Goal: Information Seeking & Learning: Check status

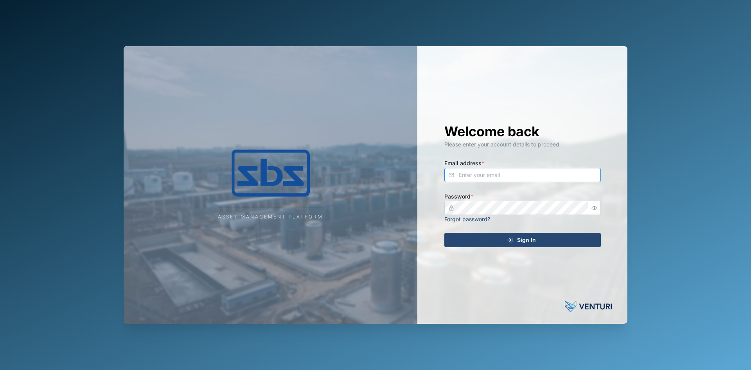
type input "[PERSON_NAME][EMAIL_ADDRESS][DOMAIN_NAME]"
click at [523, 240] on span "Sign In" at bounding box center [526, 239] width 19 height 13
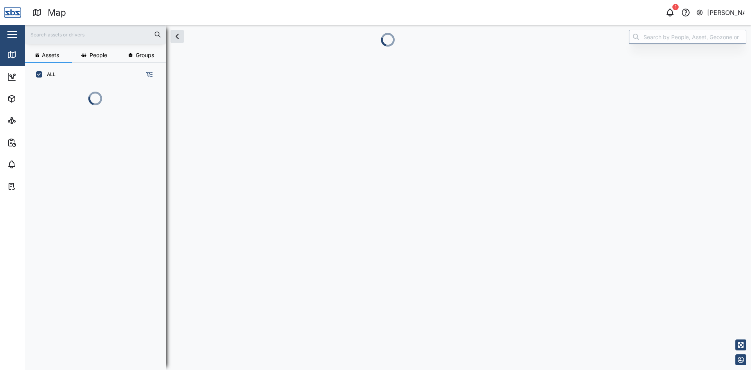
scroll to position [240, 122]
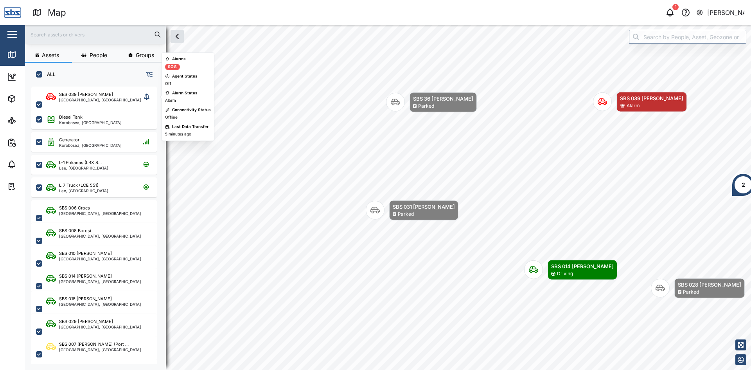
click at [78, 97] on div "SBS 039 [PERSON_NAME]" at bounding box center [86, 94] width 54 height 7
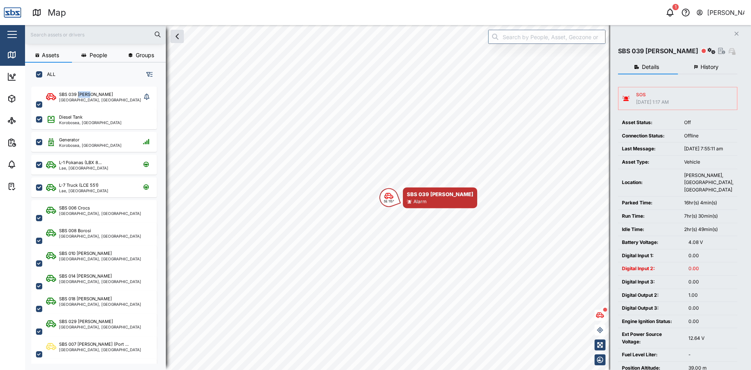
click at [700, 66] on button "History" at bounding box center [708, 67] width 60 height 14
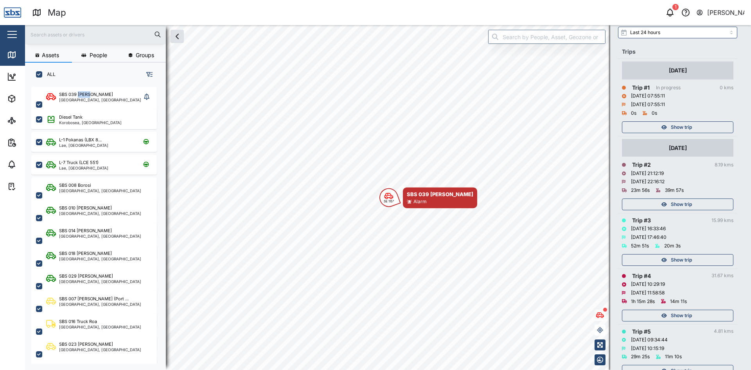
scroll to position [78, 0]
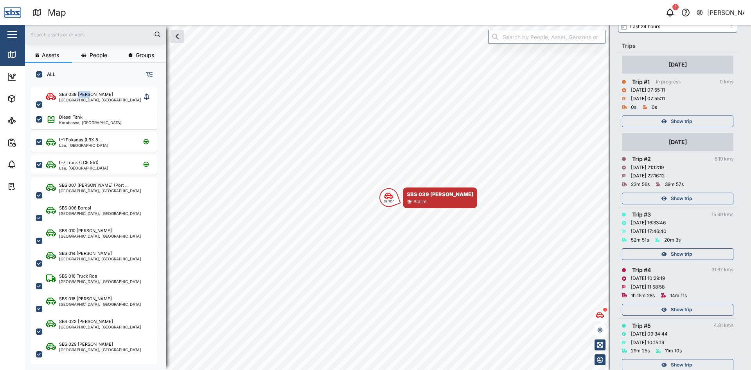
click at [679, 198] on span "Show trip" at bounding box center [681, 198] width 21 height 11
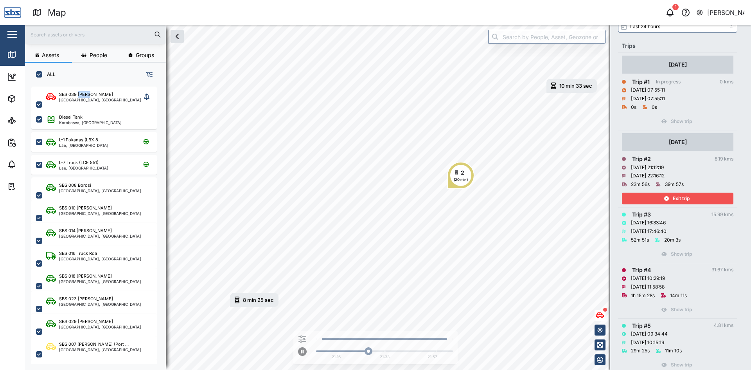
click at [679, 198] on span "Exit trip" at bounding box center [681, 198] width 17 height 11
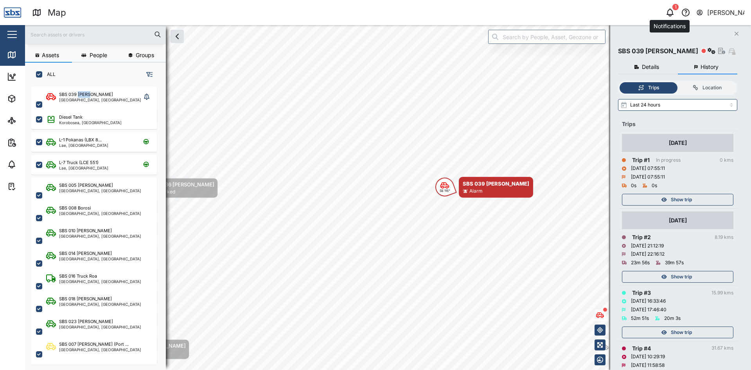
click at [669, 13] on icon "button" at bounding box center [670, 12] width 9 height 9
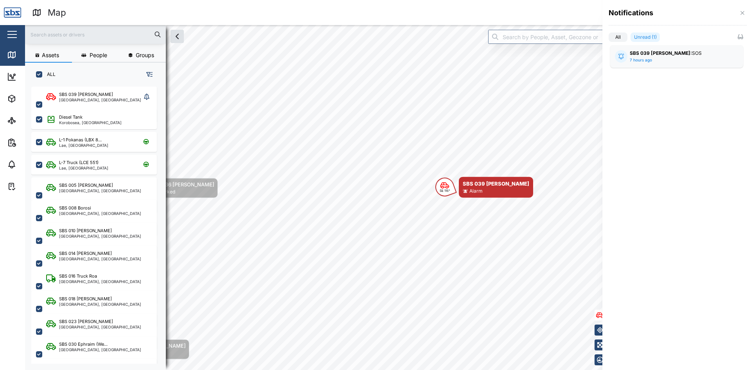
click at [654, 58] on div "SBS 039 [PERSON_NAME]: SOS 7 hours ago" at bounding box center [677, 56] width 94 height 13
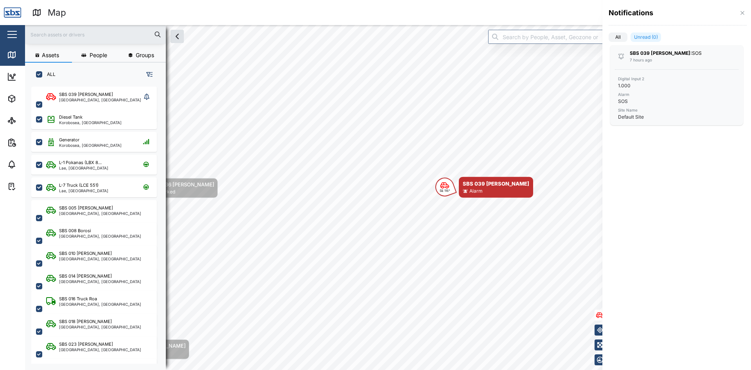
click at [415, 178] on div at bounding box center [375, 185] width 751 height 370
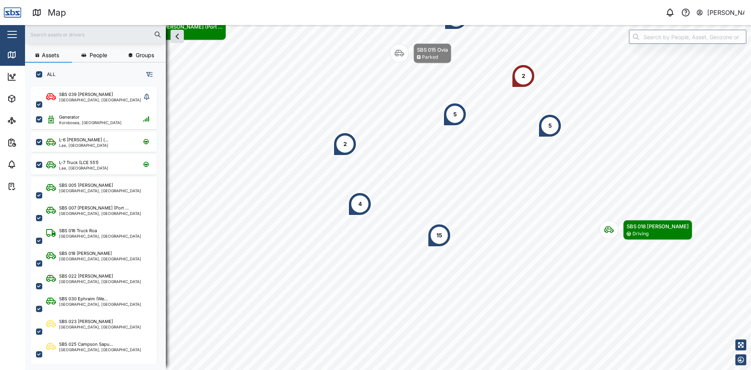
click at [529, 76] on div "2" at bounding box center [523, 75] width 23 height 23
